Goal: Task Accomplishment & Management: Complete application form

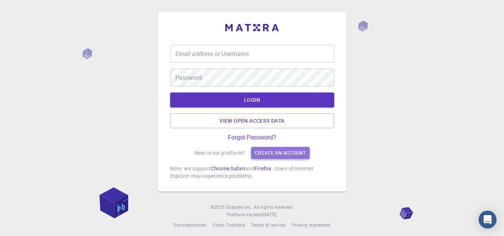
click at [270, 155] on link "Create an account" at bounding box center [280, 153] width 59 height 12
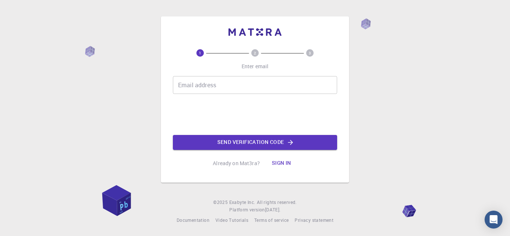
click at [252, 88] on input "Email address" at bounding box center [255, 85] width 164 height 18
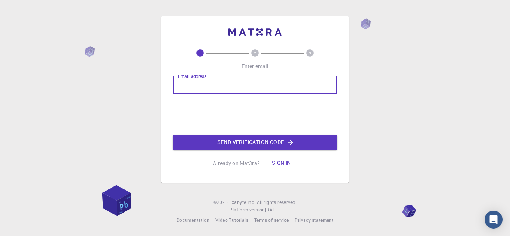
type input "[EMAIL_ADDRESS][DOMAIN_NAME]"
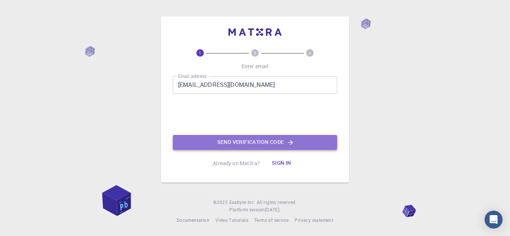
click at [254, 143] on button "Send verification code" at bounding box center [255, 142] width 164 height 15
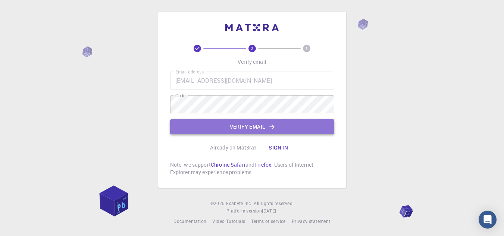
click at [247, 125] on button "Verify email" at bounding box center [252, 126] width 164 height 15
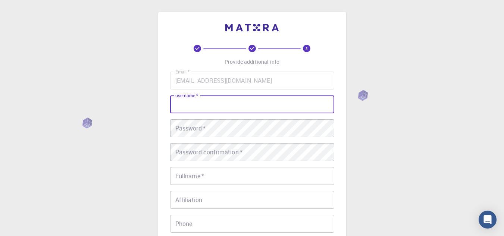
click at [231, 96] on input "username   *" at bounding box center [252, 105] width 164 height 18
type input "[PERSON_NAME]"
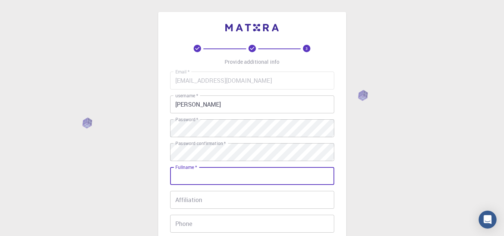
click at [209, 175] on input "Fullname   *" at bounding box center [252, 176] width 164 height 18
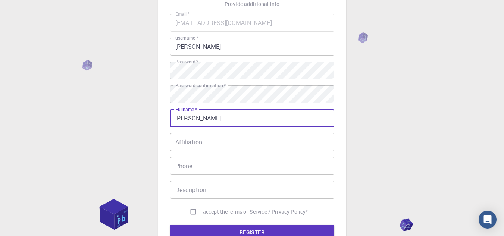
type input "[PERSON_NAME]"
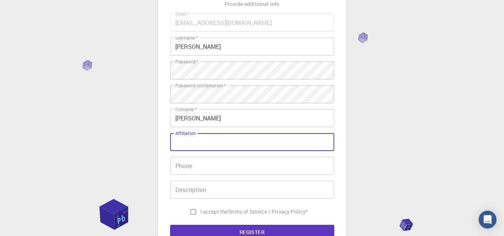
click at [202, 140] on input "Affiliation" at bounding box center [252, 142] width 164 height 18
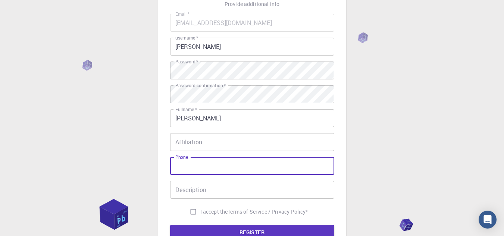
click at [198, 168] on input "Phone" at bounding box center [252, 166] width 164 height 18
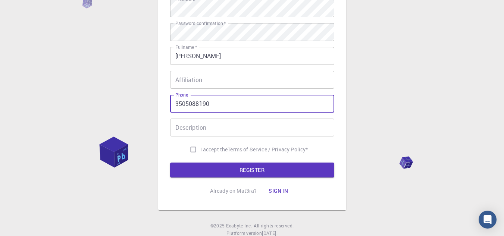
scroll to position [127, 0]
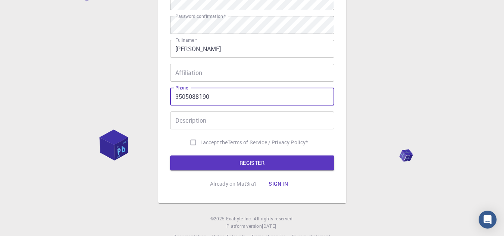
type input "3505088190"
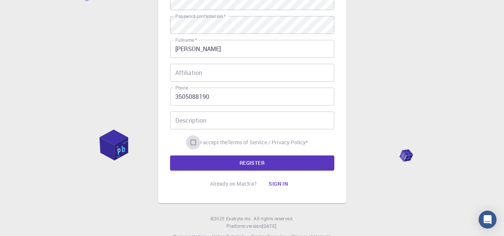
click at [190, 140] on input "I accept the Terms of Service / Privacy Policy *" at bounding box center [193, 142] width 14 height 14
checkbox input "true"
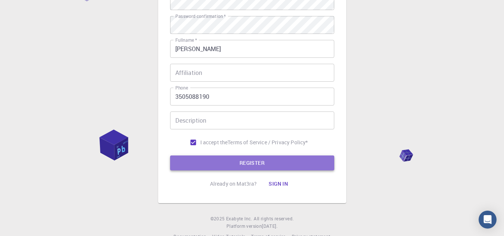
click at [202, 167] on button "REGISTER" at bounding box center [252, 163] width 164 height 15
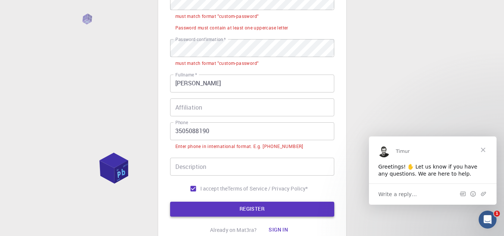
scroll to position [0, 0]
click at [174, 132] on input "3505088190" at bounding box center [252, 131] width 164 height 18
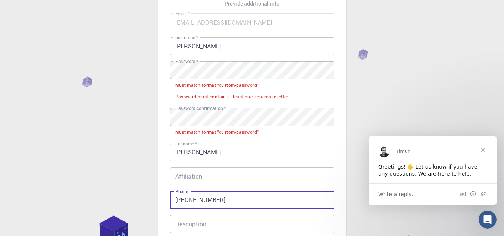
scroll to position [59, 0]
type input "[PHONE_NUMBER]"
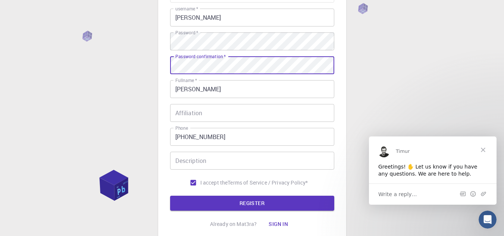
scroll to position [87, 0]
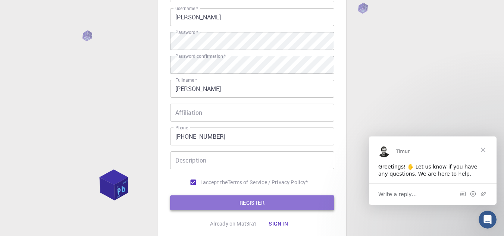
click at [202, 201] on button "REGISTER" at bounding box center [252, 203] width 164 height 15
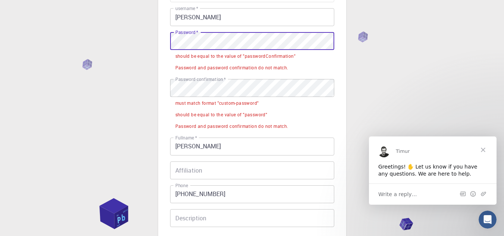
click at [147, 50] on div "3 Provide additional info Email   * [EMAIL_ADDRESS][DOMAIN_NAME] Email   * user…" at bounding box center [252, 131] width 504 height 437
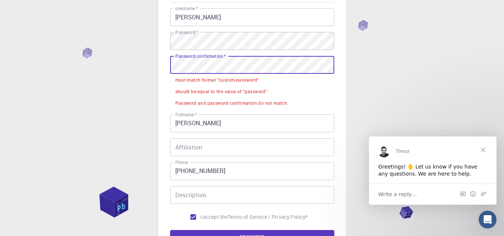
click at [165, 68] on div "3 Provide additional info Email   * [EMAIL_ADDRESS][DOMAIN_NAME] Email   * user…" at bounding box center [252, 101] width 188 height 353
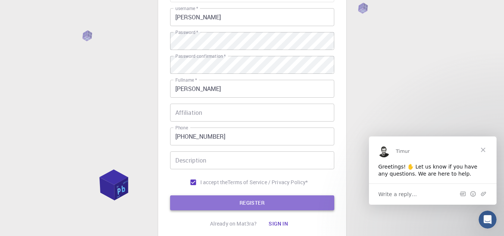
click at [233, 202] on button "REGISTER" at bounding box center [252, 203] width 164 height 15
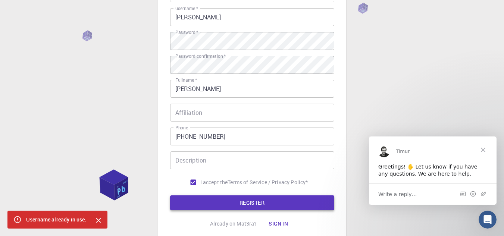
scroll to position [0, 0]
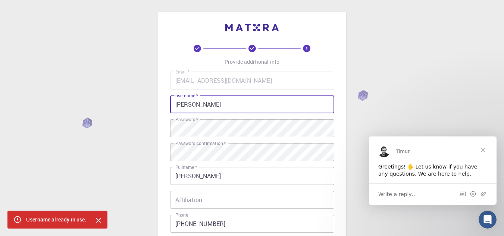
click at [208, 107] on input "[PERSON_NAME]" at bounding box center [252, 105] width 164 height 18
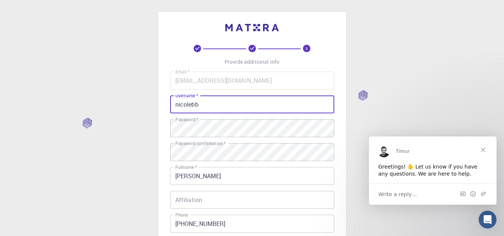
scroll to position [144, 0]
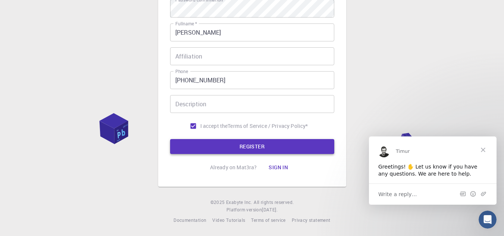
type input "nicolebb"
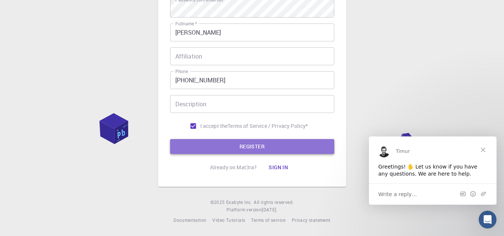
click at [211, 150] on button "REGISTER" at bounding box center [252, 146] width 164 height 15
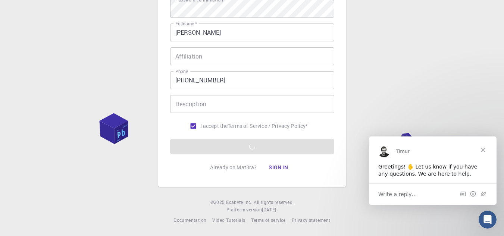
click at [482, 150] on span "Close" at bounding box center [483, 149] width 27 height 27
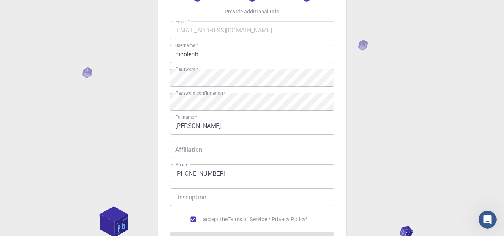
scroll to position [51, 0]
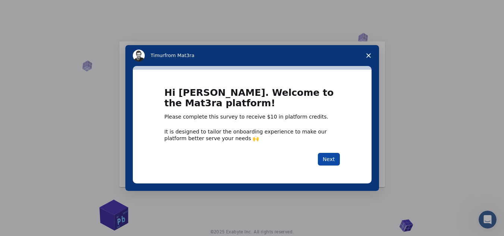
click at [330, 162] on button "Next" at bounding box center [329, 159] width 22 height 13
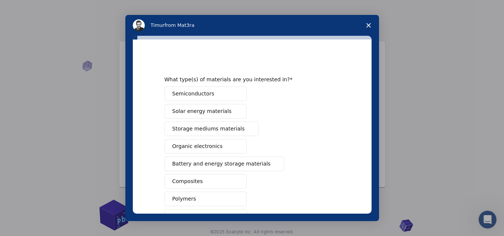
click at [330, 162] on div "Semiconductors Solar energy materials Storage mediums materials Organic electro…" at bounding box center [252, 191] width 175 height 208
click at [215, 146] on button "Organic electronics" at bounding box center [206, 146] width 82 height 15
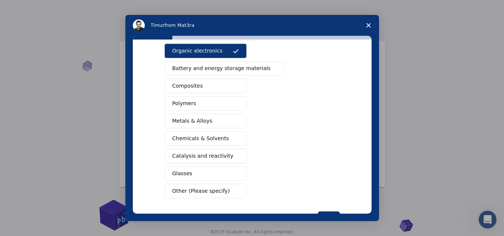
scroll to position [96, 0]
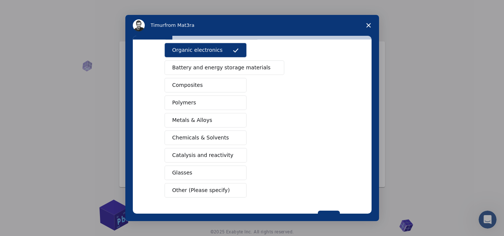
click at [215, 137] on span "Chemicals & Solvents" at bounding box center [200, 138] width 57 height 8
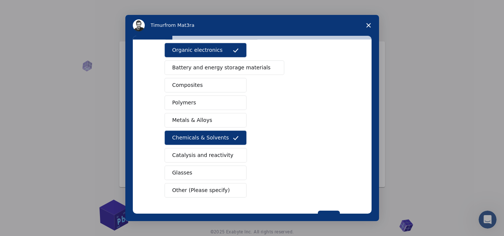
scroll to position [124, 0]
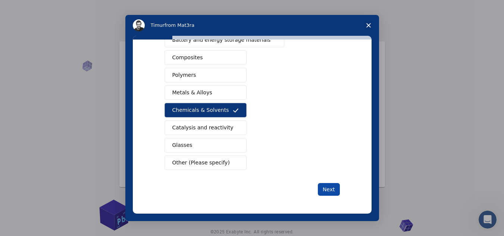
click at [324, 189] on button "Next" at bounding box center [329, 189] width 22 height 13
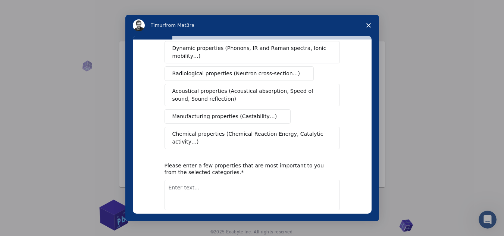
scroll to position [141, 0]
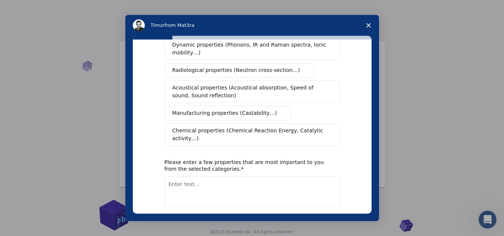
click at [371, 22] on span "Close survey" at bounding box center [368, 25] width 21 height 21
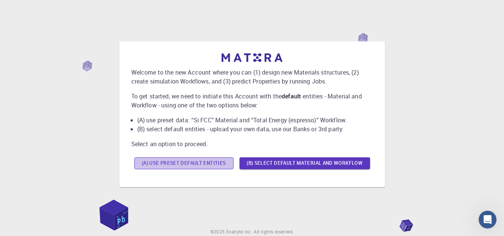
click at [209, 163] on button "(A) Use preset default entities" at bounding box center [183, 164] width 99 height 12
